Goal: Task Accomplishment & Management: Manage account settings

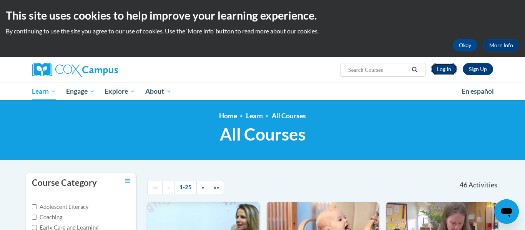
click at [438, 65] on link "Log In" at bounding box center [444, 69] width 27 height 12
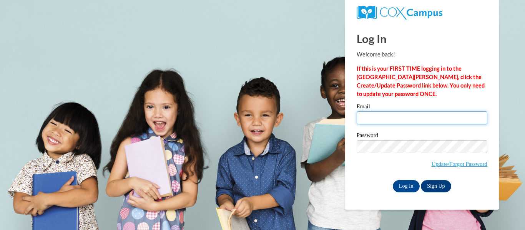
click at [402, 118] on input "Email" at bounding box center [422, 117] width 131 height 13
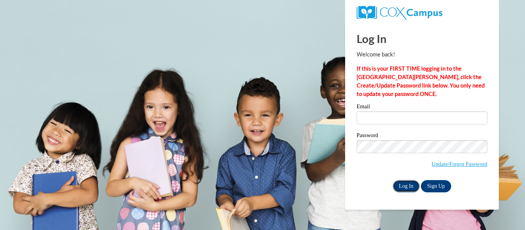
click at [407, 183] on input "Log In" at bounding box center [406, 186] width 27 height 12
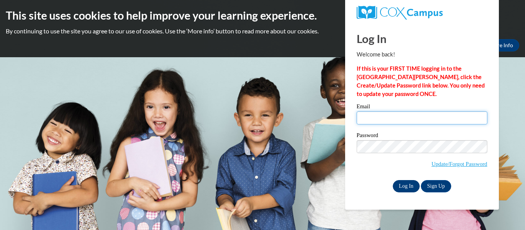
type input "26kayfireheart@gmail.com"
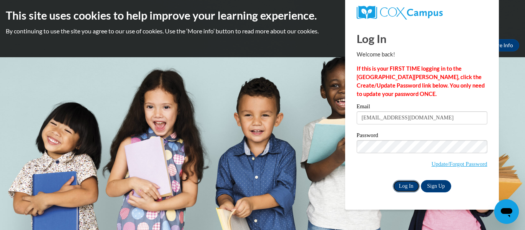
click at [407, 183] on input "Log In" at bounding box center [406, 186] width 27 height 12
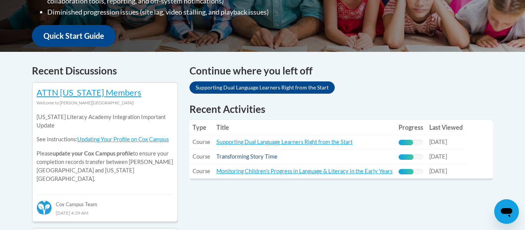
scroll to position [274, 0]
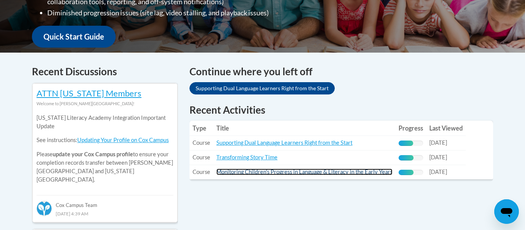
click at [261, 172] on link "Monitoring Children's Progress in Language & Literacy in the Early Years" at bounding box center [304, 172] width 176 height 7
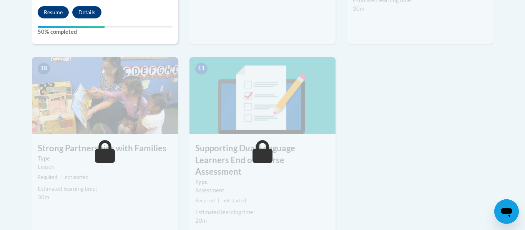
scroll to position [869, 0]
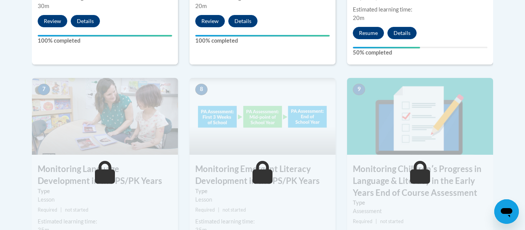
scroll to position [633, 0]
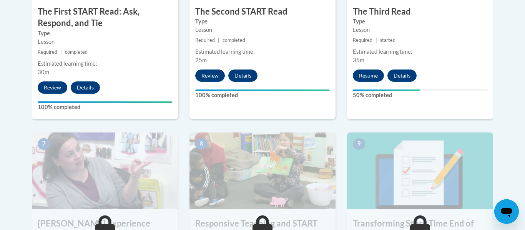
scroll to position [547, 0]
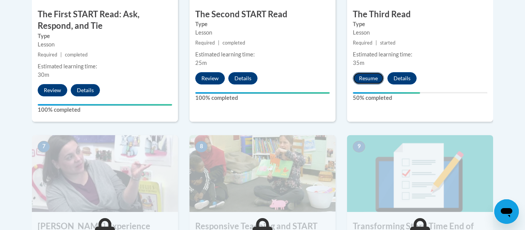
click at [375, 84] on button "Resume" at bounding box center [368, 78] width 31 height 12
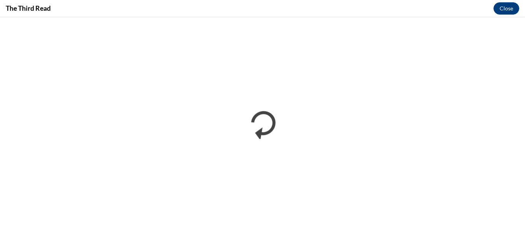
scroll to position [0, 0]
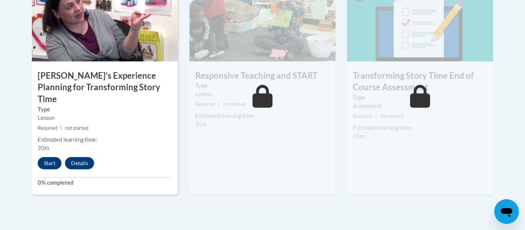
scroll to position [701, 0]
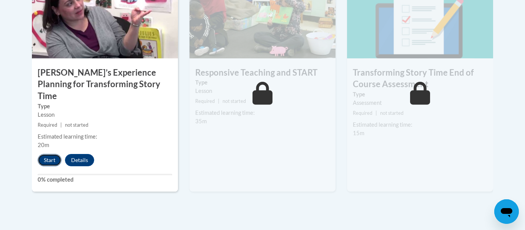
click at [52, 154] on button "Start" at bounding box center [50, 160] width 24 height 12
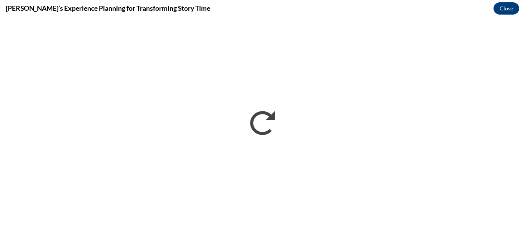
scroll to position [0, 0]
